Goal: Information Seeking & Learning: Understand process/instructions

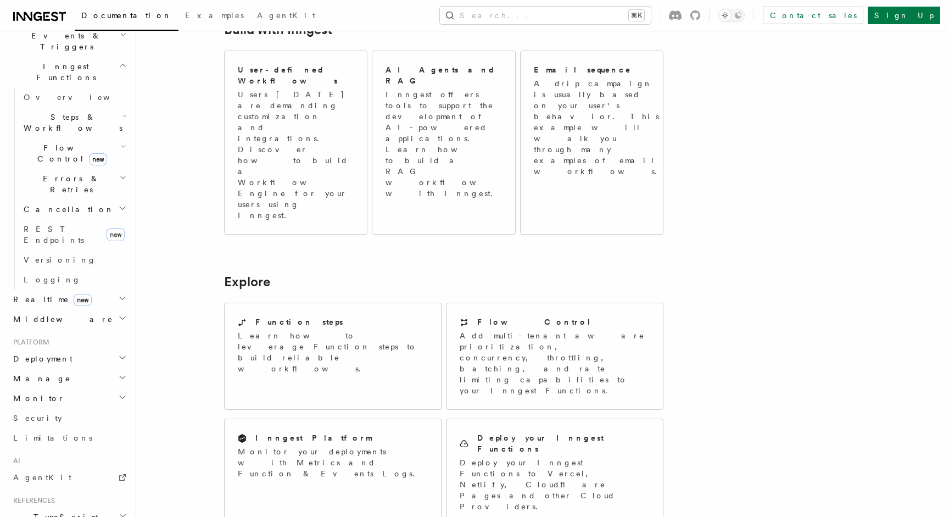
scroll to position [346, 0]
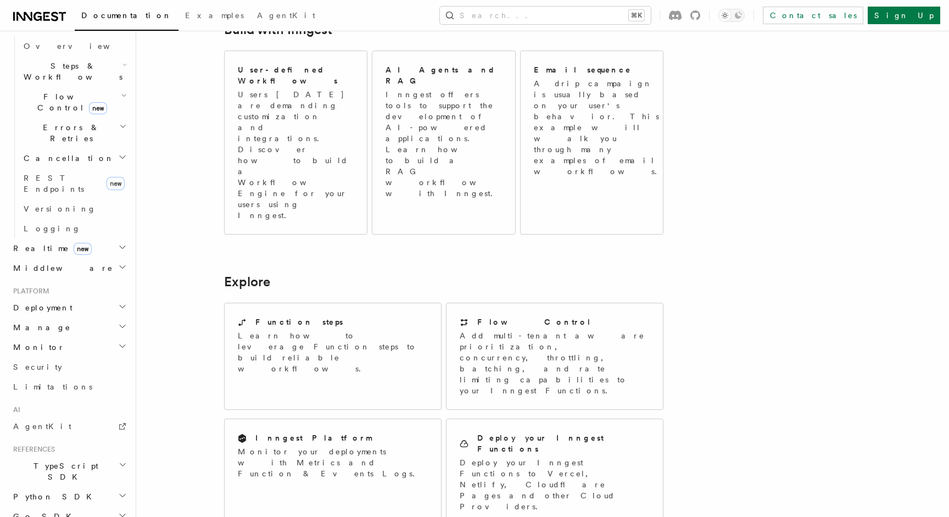
click at [63, 460] on span "TypeScript SDK" at bounding box center [64, 471] width 110 height 22
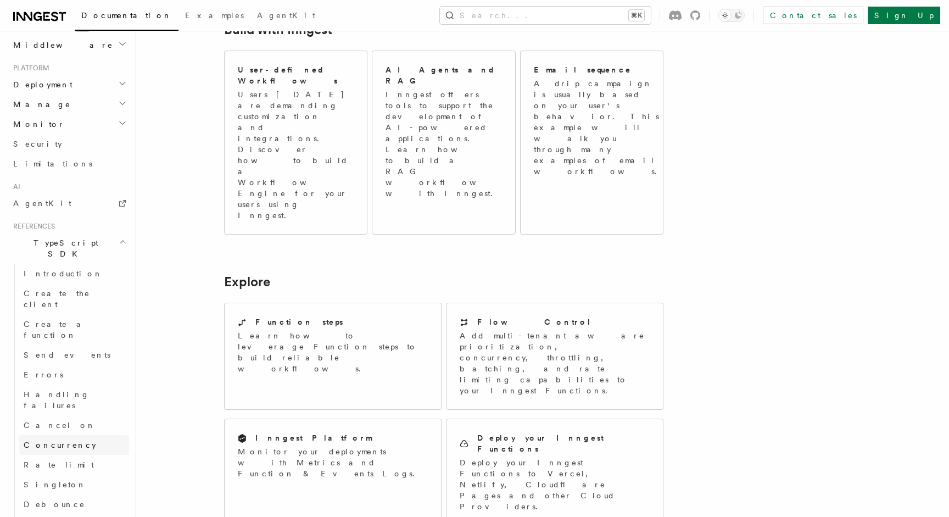
scroll to position [626, 0]
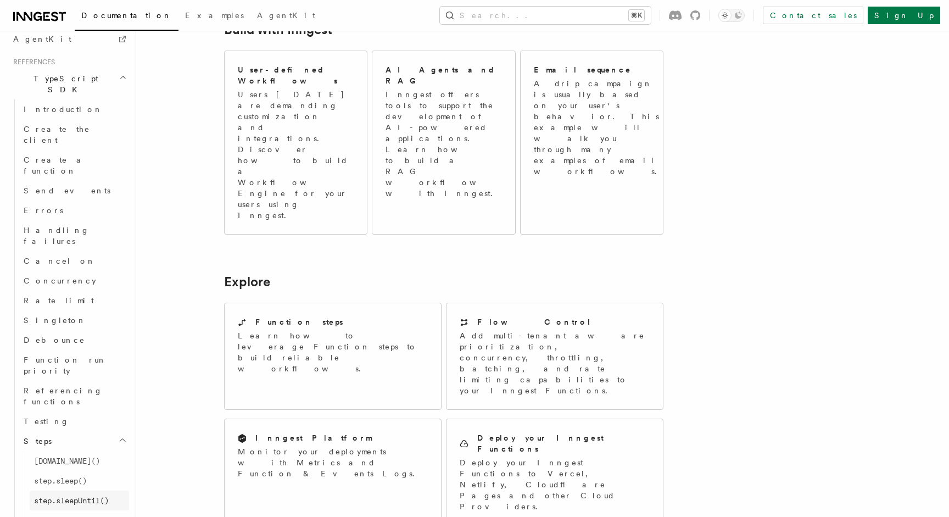
scroll to position [732, 0]
click at [84, 452] on link "[DOMAIN_NAME]()" at bounding box center [79, 462] width 99 height 20
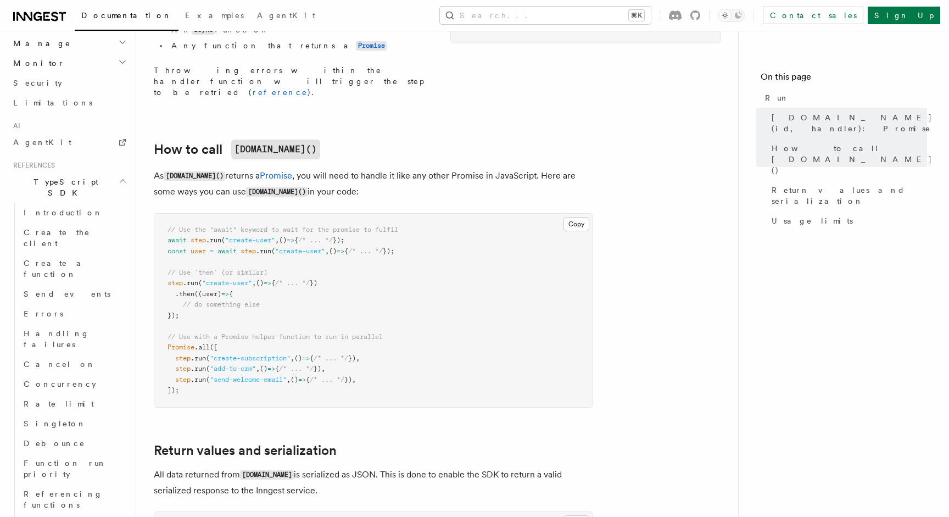
scroll to position [621, 0]
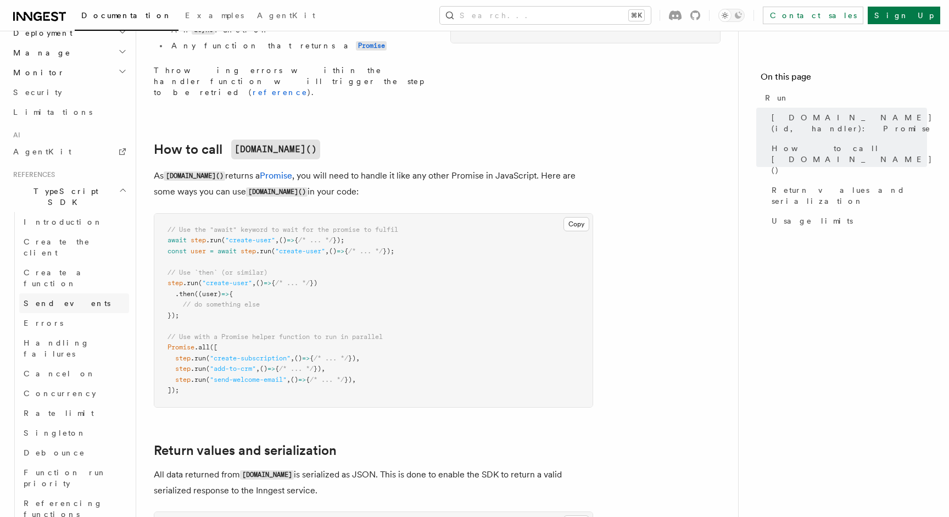
click at [69, 293] on link "Send events" at bounding box center [74, 303] width 110 height 20
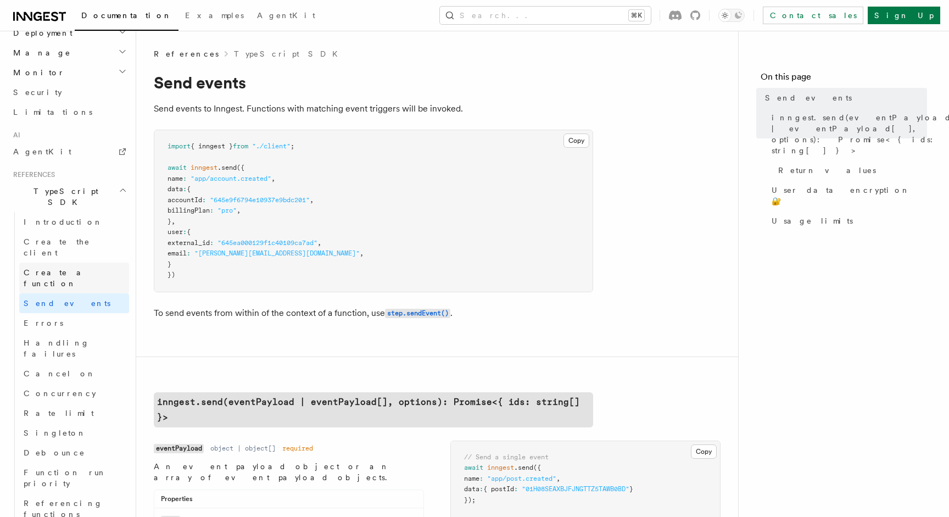
click at [75, 268] on span "Create a function" at bounding box center [56, 278] width 65 height 20
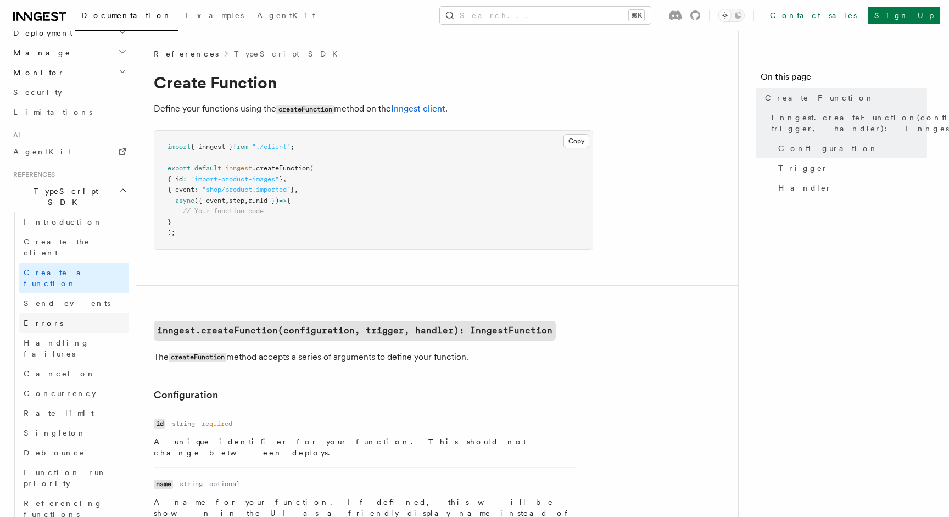
click at [53, 313] on link "Errors" at bounding box center [74, 323] width 110 height 20
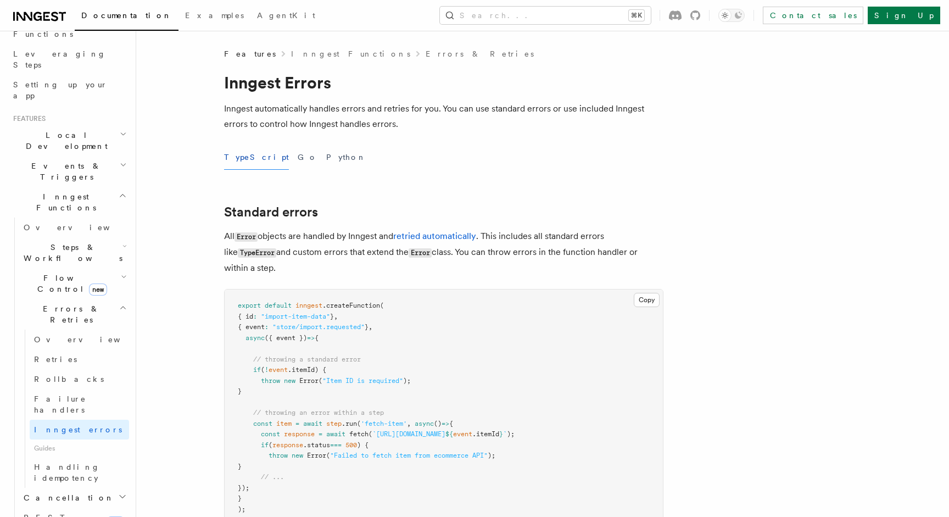
scroll to position [281, 0]
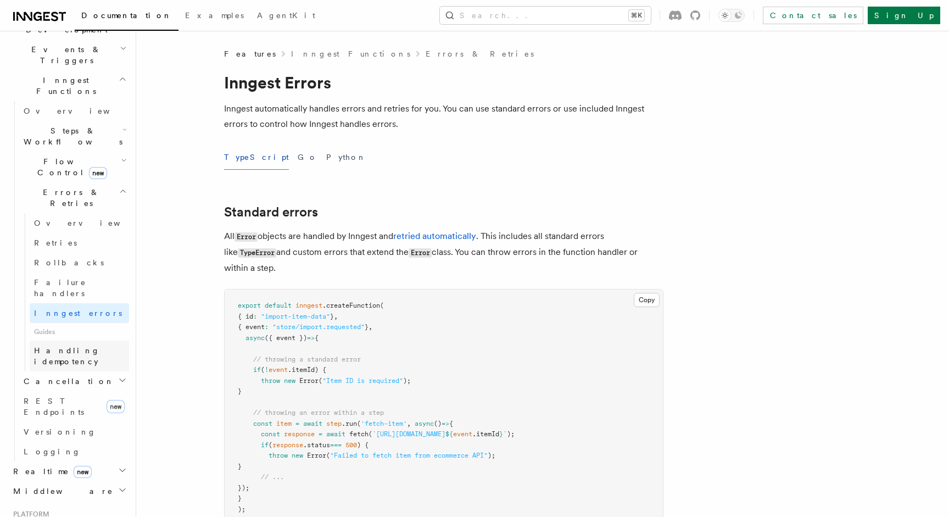
click at [90, 346] on span "Handling idempotency" at bounding box center [67, 356] width 66 height 20
